Goal: Task Accomplishment & Management: Complete application form

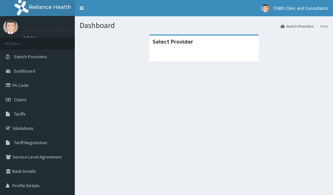
click at [22, 101] on span "Claims" at bounding box center [20, 99] width 13 height 6
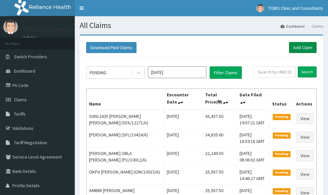
click at [297, 47] on link "Add Claim" at bounding box center [303, 47] width 28 height 11
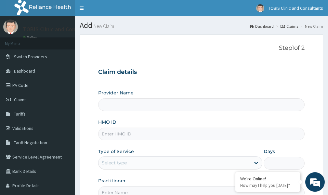
click at [122, 134] on input "HMO ID" at bounding box center [201, 133] width 206 height 13
type input "Tobis Clinic and Consultants"
paste input "PPI/10239/C"
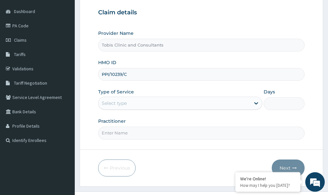
scroll to position [65, 0]
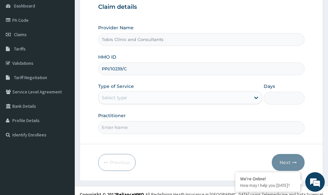
type input "PPI/10239/C"
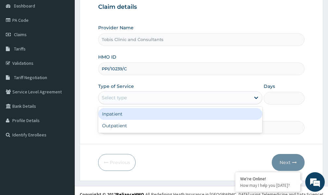
click at [163, 95] on div "Select type" at bounding box center [174, 97] width 152 height 10
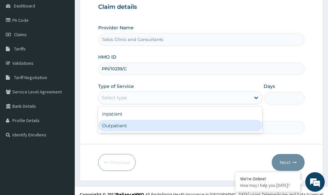
click at [145, 124] on div "Outpatient" at bounding box center [180, 126] width 164 height 12
type input "1"
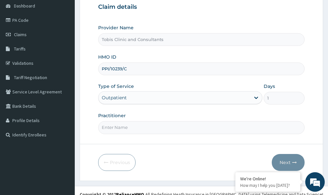
scroll to position [72, 0]
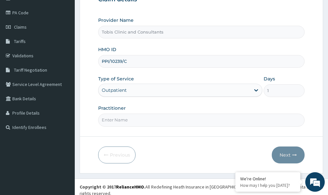
click at [128, 122] on input "Practitioner" at bounding box center [201, 119] width 206 height 13
type input "DR FAVOUR"
click at [284, 154] on button "Next" at bounding box center [287, 154] width 33 height 17
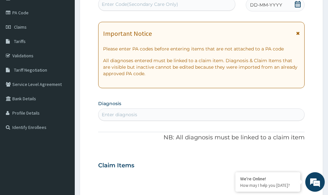
click at [289, 4] on div "DD-MM-YYYY" at bounding box center [275, 4] width 59 height 13
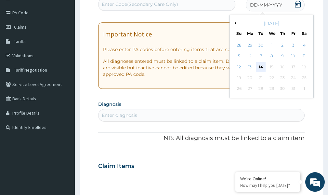
click at [260, 68] on div "14" at bounding box center [261, 67] width 10 height 10
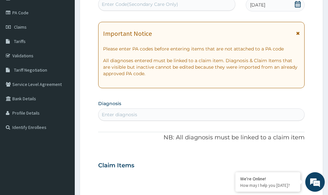
click at [141, 116] on div "Enter diagnosis" at bounding box center [201, 114] width 206 height 10
type input "M"
type input "PLASMODIUM"
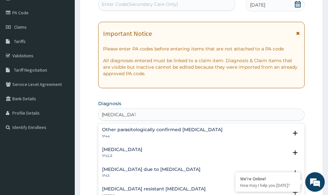
click at [142, 154] on p "1F42.Z" at bounding box center [122, 155] width 40 height 5
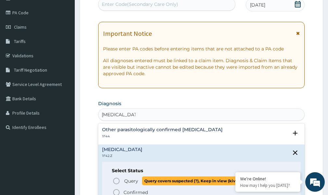
click at [116, 181] on icon "status option query" at bounding box center [116, 181] width 8 height 8
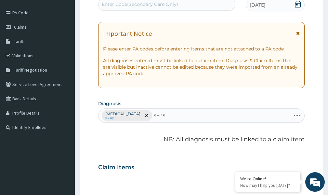
type input "SEPSIS"
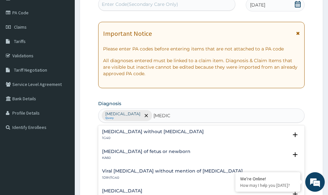
click at [134, 133] on h4 "Sepsis without septic shock" at bounding box center [153, 131] width 102 height 5
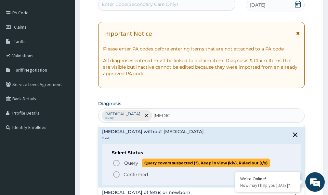
click at [117, 162] on icon "status option query" at bounding box center [116, 163] width 8 height 8
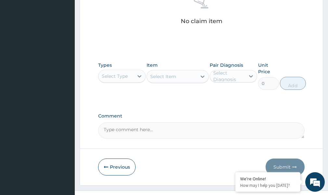
scroll to position [287, 0]
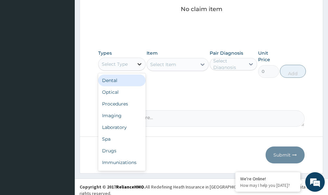
click at [139, 65] on icon at bounding box center [139, 64] width 4 height 2
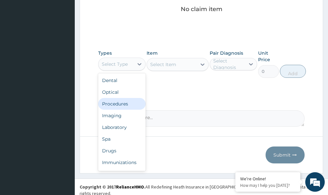
click at [124, 105] on div "Procedures" at bounding box center [121, 104] width 47 height 12
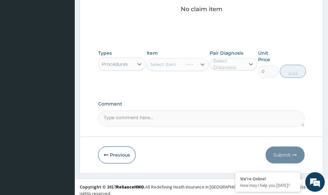
click at [175, 64] on div "Select Item" at bounding box center [177, 64] width 62 height 13
click at [191, 66] on div "Select Item" at bounding box center [171, 64] width 49 height 10
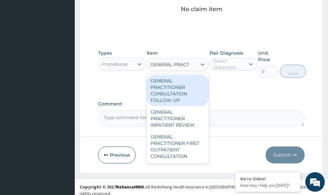
type input "GENERAL PRACTI"
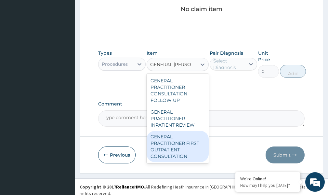
click at [186, 157] on div "GENERAL PRACTITIONER FIRST OUTPATIENT CONSULTATION" at bounding box center [177, 146] width 62 height 31
type input "3750"
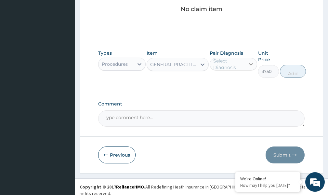
click at [250, 64] on icon at bounding box center [250, 64] width 6 height 6
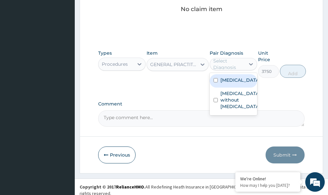
click at [214, 82] on input "checkbox" at bounding box center [215, 80] width 4 height 4
checkbox input "true"
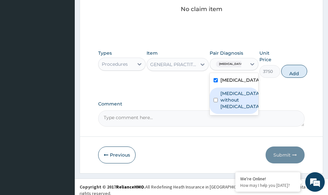
drag, startPoint x: 216, startPoint y: 109, endPoint x: 225, endPoint y: 108, distance: 9.8
click at [216, 102] on input "checkbox" at bounding box center [215, 100] width 4 height 4
checkbox input "true"
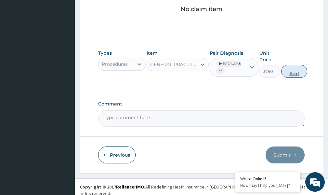
click at [307, 73] on button "Add" at bounding box center [294, 71] width 26 height 13
type input "0"
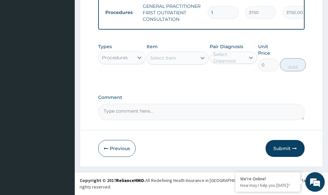
scroll to position [264, 0]
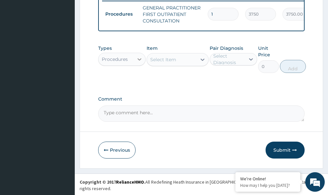
click at [137, 62] on icon at bounding box center [139, 59] width 6 height 6
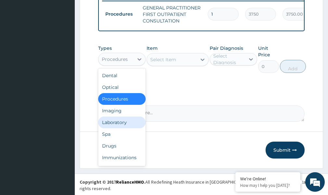
click at [114, 127] on div "Laboratory" at bounding box center [121, 122] width 47 height 12
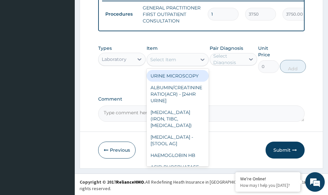
click at [198, 65] on div at bounding box center [202, 60] width 12 height 12
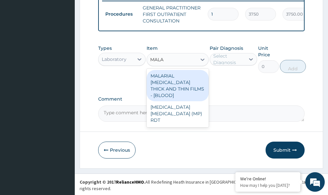
type input "MALAR"
click at [182, 89] on div "MALARIAL PARASITE THICK AND THIN FILMS - [BLOOD]" at bounding box center [177, 85] width 62 height 31
type input "2187.5"
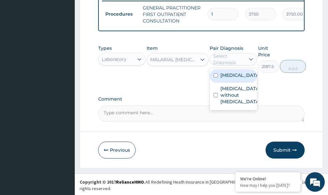
click at [229, 64] on div "Select Diagnosis" at bounding box center [228, 59] width 31 height 13
click at [216, 77] on input "checkbox" at bounding box center [215, 75] width 4 height 4
checkbox input "true"
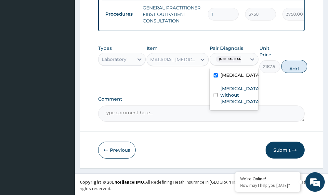
click at [306, 73] on button "Add" at bounding box center [294, 66] width 26 height 13
type input "0"
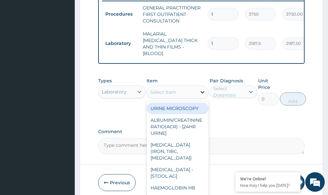
click at [200, 89] on icon at bounding box center [202, 92] width 6 height 6
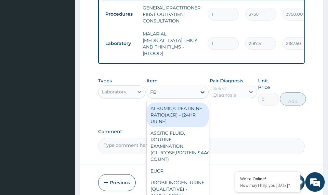
type input "FBC"
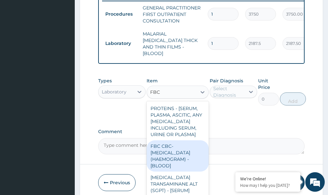
click at [170, 157] on div "FBC CBC-COMPLETE BLOOD COUNT (HAEMOGRAM) - [BLOOD]" at bounding box center [177, 155] width 62 height 31
type input "5000"
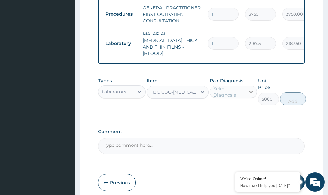
click at [251, 90] on icon at bounding box center [250, 91] width 6 height 6
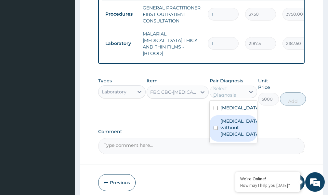
click at [216, 130] on input "checkbox" at bounding box center [215, 127] width 4 height 4
checkbox input "true"
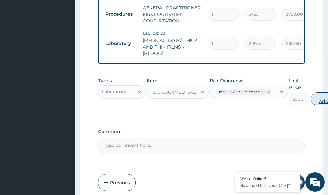
click at [310, 99] on button "Add" at bounding box center [323, 98] width 26 height 13
type input "0"
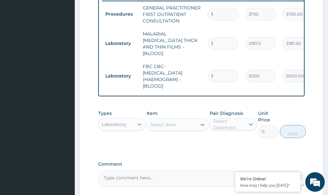
click at [140, 121] on icon at bounding box center [139, 124] width 6 height 6
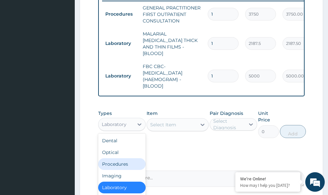
scroll to position [22, 0]
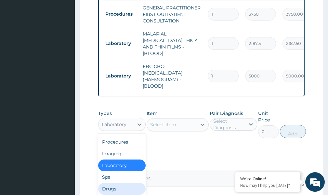
click at [108, 187] on div "Drugs" at bounding box center [121, 189] width 47 height 12
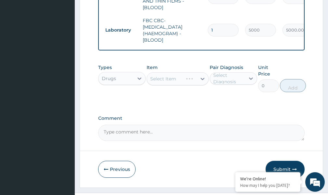
scroll to position [323, 0]
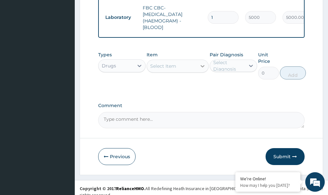
click at [202, 63] on icon at bounding box center [202, 66] width 6 height 6
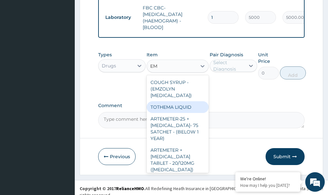
type input "E"
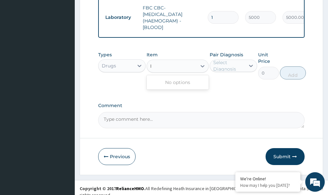
type input "I"
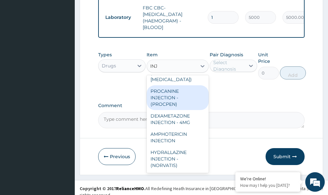
scroll to position [487, 0]
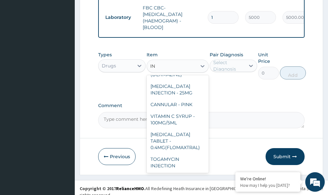
type input "I"
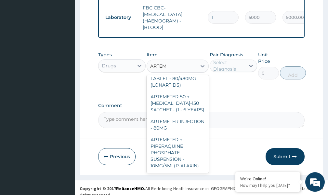
scroll to position [457, 0]
type input "ARTEME"
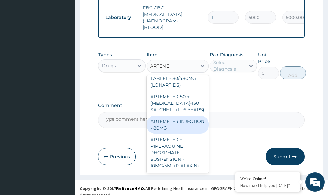
click at [175, 117] on div "ARTEMETER INJECTION - 80MG" at bounding box center [177, 124] width 62 height 18
type input "475.99999999999994"
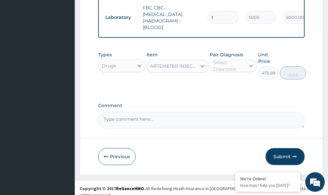
click at [251, 65] on icon at bounding box center [251, 66] width 4 height 2
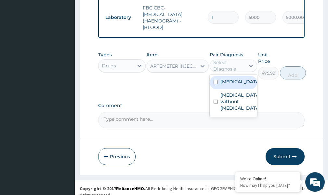
click at [215, 84] on input "checkbox" at bounding box center [215, 82] width 4 height 4
checkbox input "true"
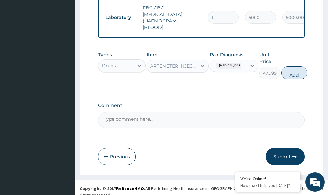
click at [306, 75] on button "Add" at bounding box center [294, 72] width 26 height 13
type input "0"
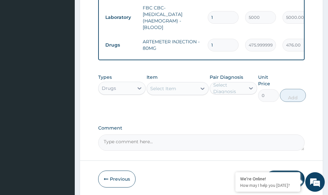
click at [216, 39] on input "1" at bounding box center [223, 45] width 31 height 13
type input "0.00"
type input "6"
type input "2856.00"
type input "6"
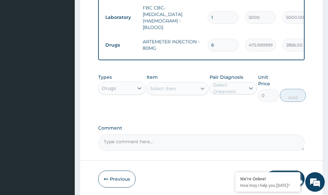
click at [202, 87] on icon at bounding box center [202, 88] width 6 height 6
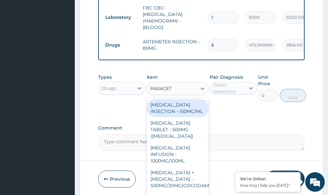
type input "PARACETA"
click at [183, 109] on div "PARACETAMOL INJECTION - 150MG/ML" at bounding box center [177, 108] width 62 height 18
type input "560"
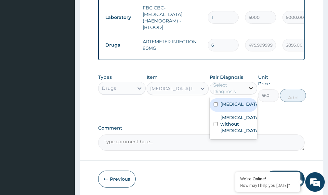
click at [252, 87] on icon at bounding box center [251, 88] width 4 height 2
click at [216, 106] on input "checkbox" at bounding box center [215, 104] width 4 height 4
checkbox input "true"
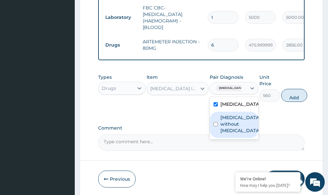
click at [216, 126] on input "checkbox" at bounding box center [215, 124] width 4 height 4
checkbox input "true"
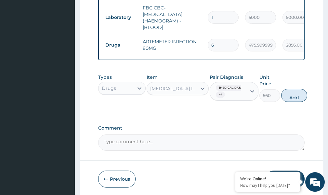
drag, startPoint x: 306, startPoint y: 95, endPoint x: 302, endPoint y: 94, distance: 3.9
click at [307, 95] on button "Add" at bounding box center [294, 95] width 26 height 13
type input "0"
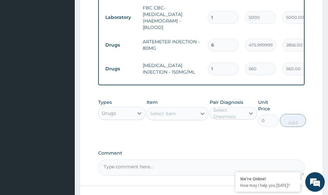
click at [221, 63] on input "1" at bounding box center [223, 68] width 31 height 13
type input "0.00"
type input "2"
type input "1120.00"
type input "2"
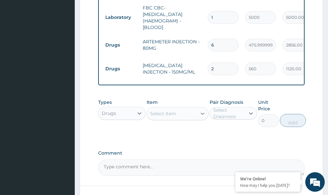
click at [203, 113] on icon at bounding box center [202, 113] width 6 height 6
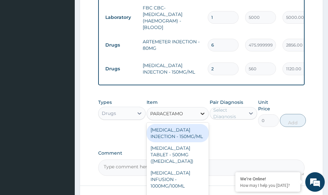
type input "PARACETAMOL"
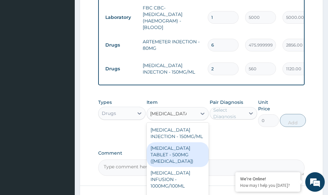
click at [182, 155] on div "PARACETAMOL TABLET - 500MG (PANADOL)" at bounding box center [177, 154] width 62 height 25
type input "42"
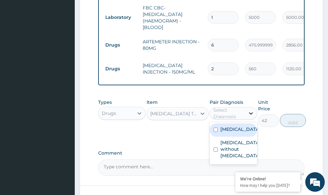
click at [252, 111] on icon at bounding box center [250, 113] width 6 height 6
click at [215, 132] on input "checkbox" at bounding box center [215, 129] width 4 height 4
checkbox input "true"
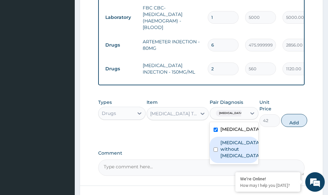
click at [215, 151] on input "checkbox" at bounding box center [215, 149] width 4 height 4
checkbox input "true"
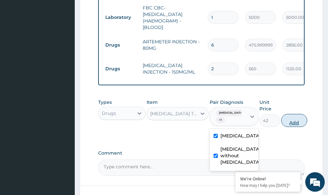
click at [307, 121] on button "Add" at bounding box center [294, 120] width 26 height 13
type input "0"
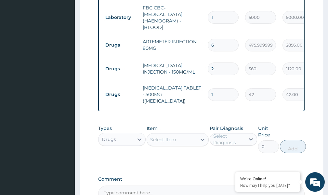
type input "0.00"
type input "1"
type input "42.00"
type input "18"
type input "756.00"
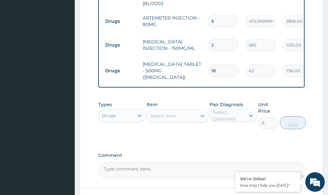
scroll to position [388, 0]
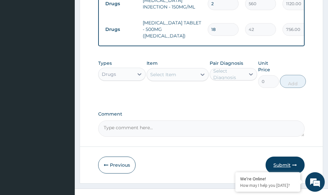
type input "18"
click at [278, 163] on button "Submit" at bounding box center [284, 164] width 39 height 17
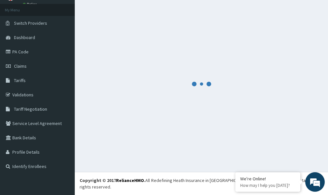
scroll to position [27, 0]
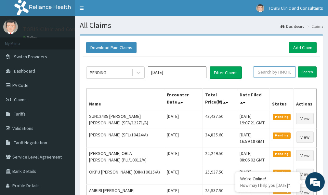
click at [267, 71] on input "text" at bounding box center [274, 71] width 42 height 11
paste input "PPI/10239/C"
type input "PPI/10239/C"
click at [303, 74] on input "Search" at bounding box center [306, 71] width 19 height 11
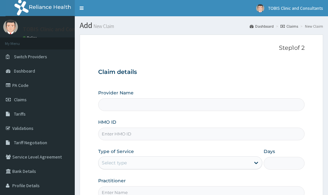
type input "Tobis Clinic and Consultants"
